Goal: Find specific page/section: Find specific page/section

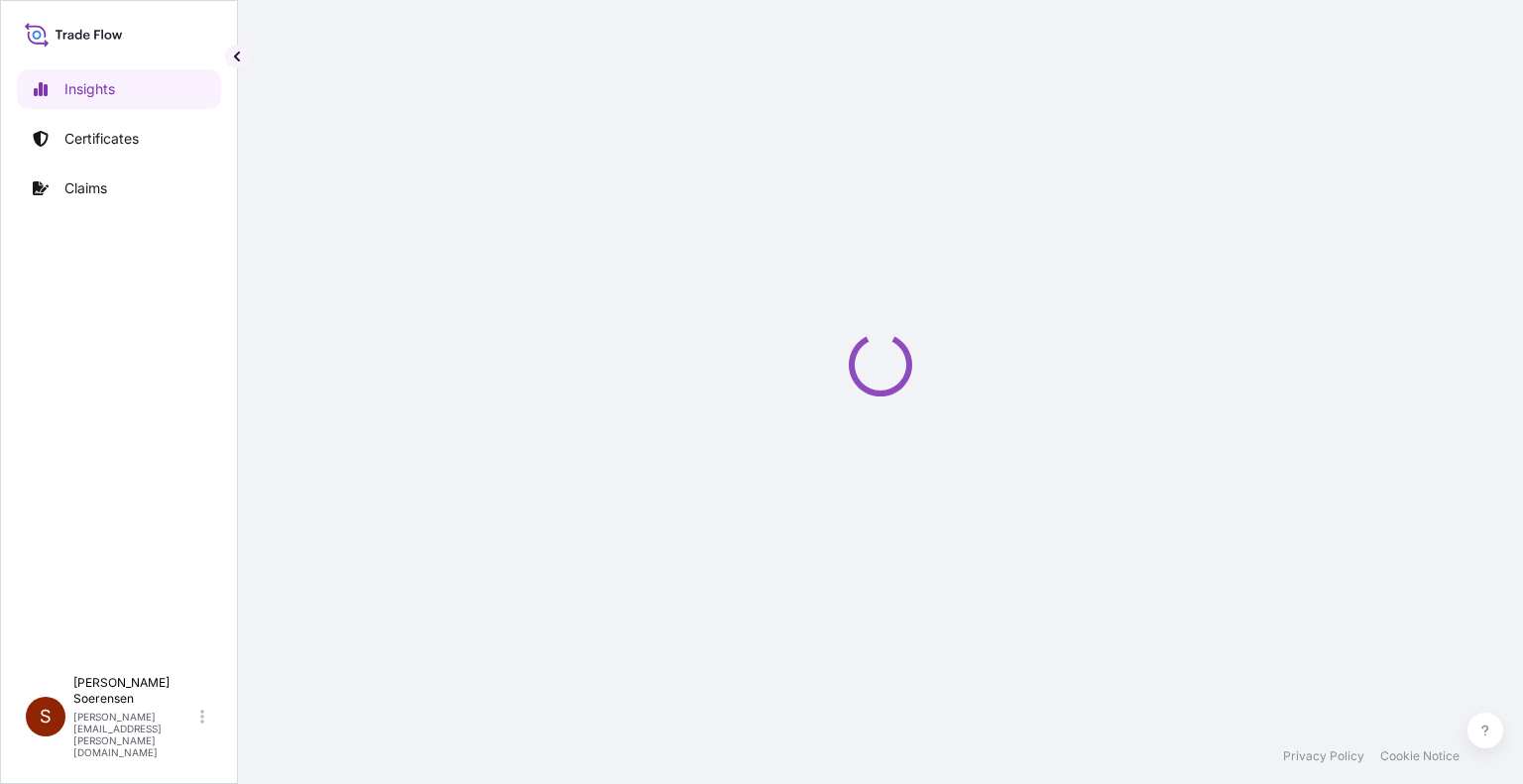
select select "2025"
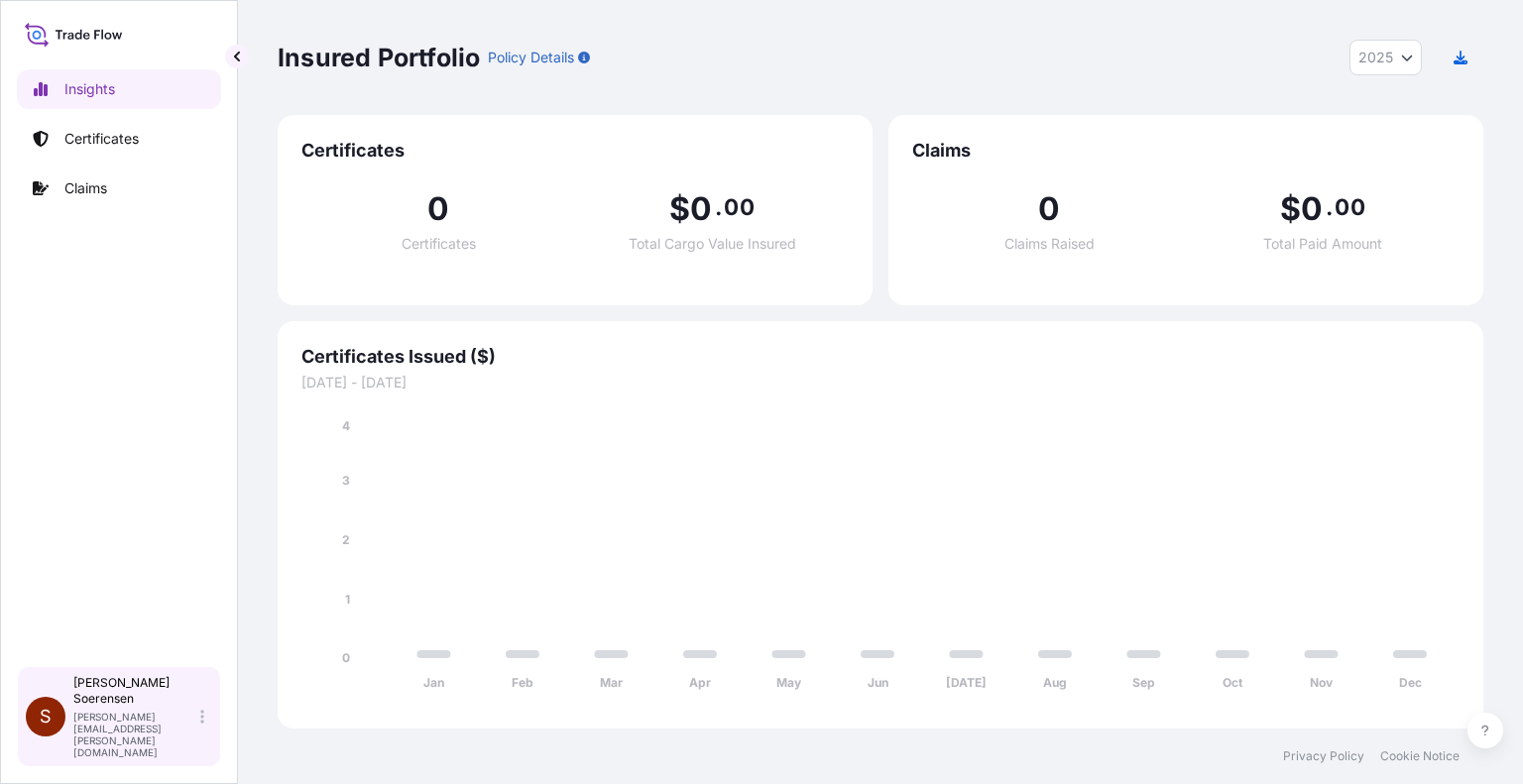
click at [193, 742] on p "[PERSON_NAME][EMAIL_ADDRESS][PERSON_NAME][DOMAIN_NAME]" at bounding box center [135, 734] width 123 height 48
